Goal: Task Accomplishment & Management: Use online tool/utility

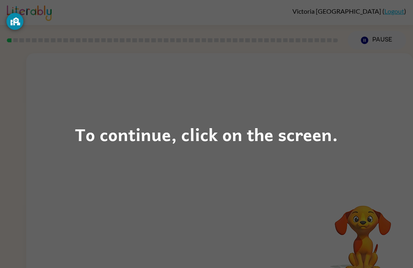
click at [223, 133] on div "To continue, click on the screen." at bounding box center [206, 133] width 263 height 27
click at [228, 136] on div "To continue, click on the screen." at bounding box center [206, 133] width 263 height 27
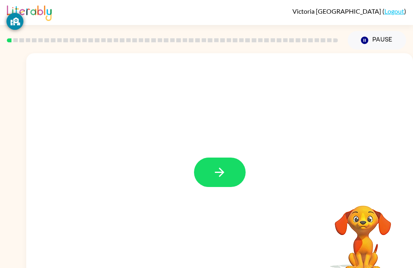
click at [229, 172] on button "button" at bounding box center [220, 172] width 52 height 29
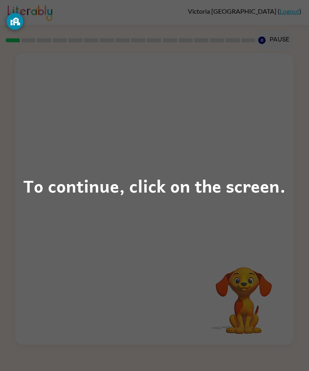
click at [149, 190] on div "To continue, click on the screen." at bounding box center [154, 185] width 263 height 27
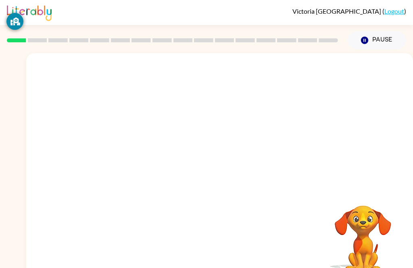
click at [311, 168] on div at bounding box center [219, 120] width 386 height 135
click at [370, 37] on button "Pause Pause" at bounding box center [376, 40] width 58 height 19
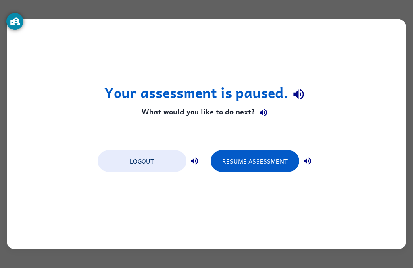
click at [263, 161] on button "Resume Assessment" at bounding box center [254, 161] width 89 height 22
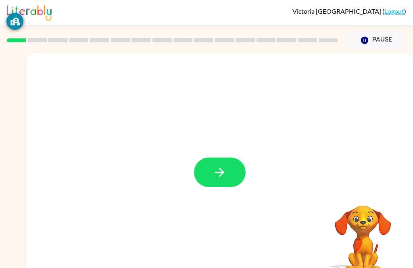
click at [216, 186] on button "button" at bounding box center [220, 172] width 52 height 29
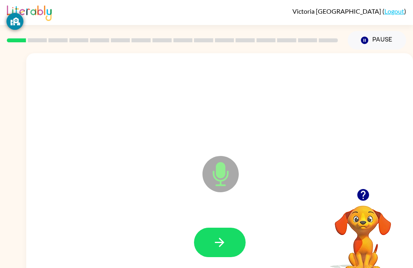
click at [236, 249] on button "button" at bounding box center [220, 242] width 52 height 29
click at [217, 240] on icon "button" at bounding box center [219, 242] width 14 height 14
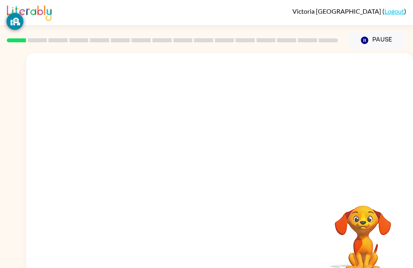
click at [207, 261] on div "Your browser must support playing .mp4 files to use Literably. Please try using…" at bounding box center [219, 168] width 386 height 230
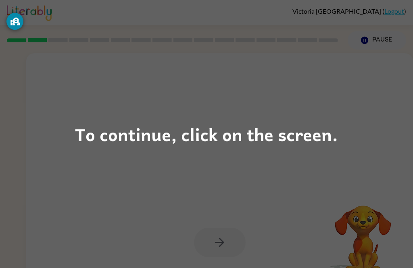
click at [206, 113] on div "To continue, click on the screen." at bounding box center [206, 134] width 413 height 268
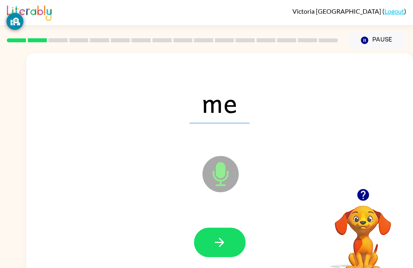
click at [234, 242] on button "button" at bounding box center [220, 242] width 52 height 29
click at [233, 251] on button "button" at bounding box center [220, 242] width 52 height 29
click at [221, 241] on icon "button" at bounding box center [219, 242] width 9 height 9
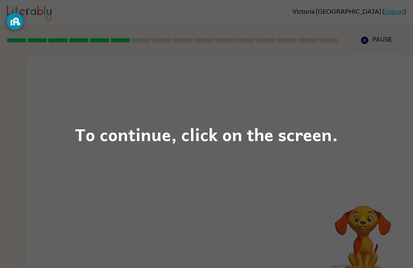
click at [321, 127] on div "To continue, click on the screen." at bounding box center [206, 133] width 263 height 27
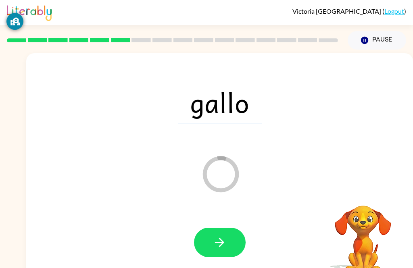
click at [205, 242] on button "button" at bounding box center [220, 242] width 52 height 29
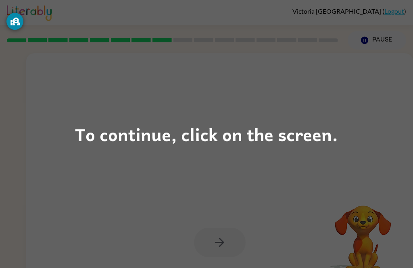
click at [298, 132] on div "To continue, click on the screen." at bounding box center [206, 133] width 263 height 27
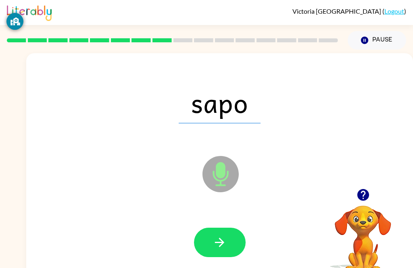
click at [222, 253] on button "button" at bounding box center [220, 242] width 52 height 29
click at [234, 236] on button "button" at bounding box center [220, 242] width 52 height 29
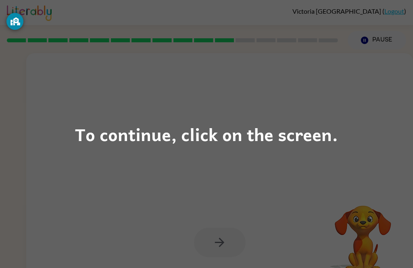
click at [360, 134] on div "To continue, click on the screen." at bounding box center [206, 134] width 413 height 268
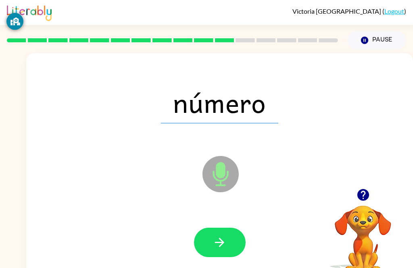
click at [230, 228] on button "button" at bounding box center [220, 242] width 52 height 29
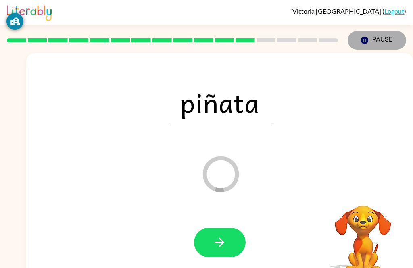
click at [379, 37] on button "Pause Pause" at bounding box center [376, 40] width 58 height 19
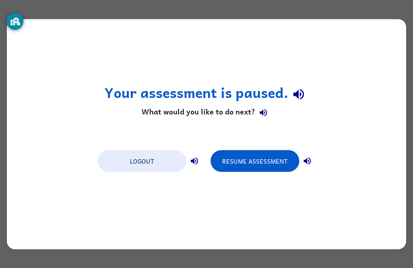
click at [243, 151] on button "Resume Assessment" at bounding box center [254, 161] width 89 height 22
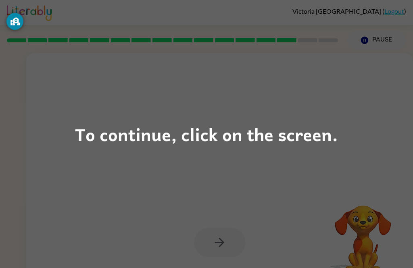
click at [374, 37] on div "To continue, click on the screen." at bounding box center [206, 134] width 413 height 268
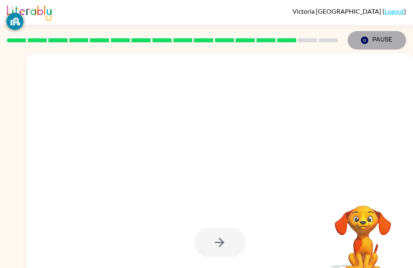
click at [378, 34] on button "Pause Pause" at bounding box center [376, 40] width 58 height 19
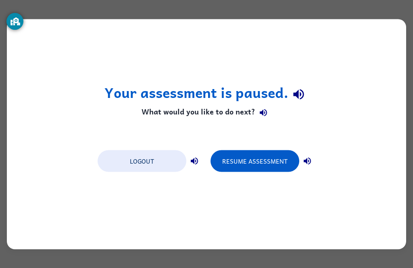
click at [412, 186] on div "Your assessment is paused. What would you like to do next? Logout Resume Assess…" at bounding box center [206, 134] width 413 height 268
click at [267, 160] on button "Resume Assessment" at bounding box center [254, 161] width 89 height 22
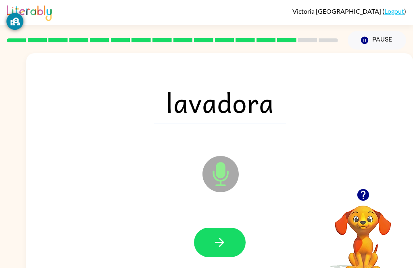
click at [224, 239] on icon "button" at bounding box center [219, 242] width 14 height 14
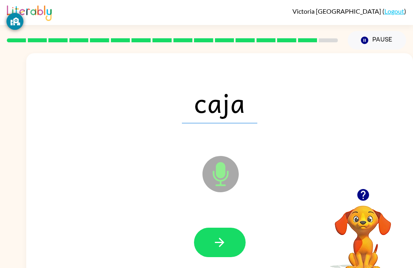
click at [372, 42] on button "Pause Pause" at bounding box center [376, 40] width 58 height 19
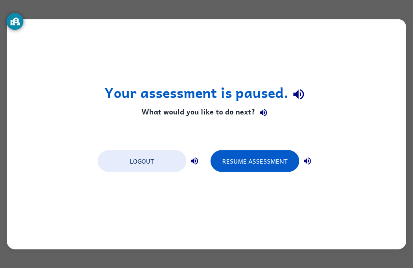
click at [262, 164] on button "Resume Assessment" at bounding box center [254, 161] width 89 height 22
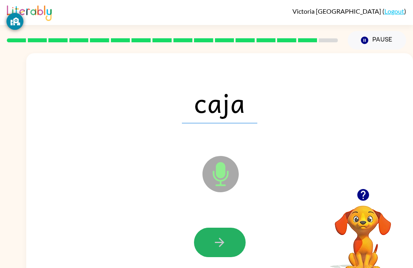
click at [224, 245] on icon "button" at bounding box center [219, 242] width 14 height 14
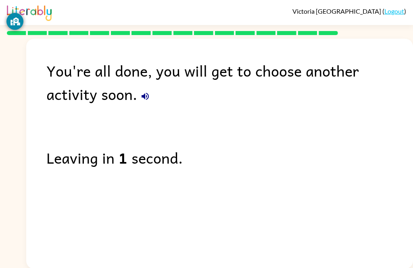
click at [18, 141] on div "You're all done, you will get to choose another activity soon. Leaving in 1 sec…" at bounding box center [206, 152] width 413 height 234
